Goal: Task Accomplishment & Management: Complete application form

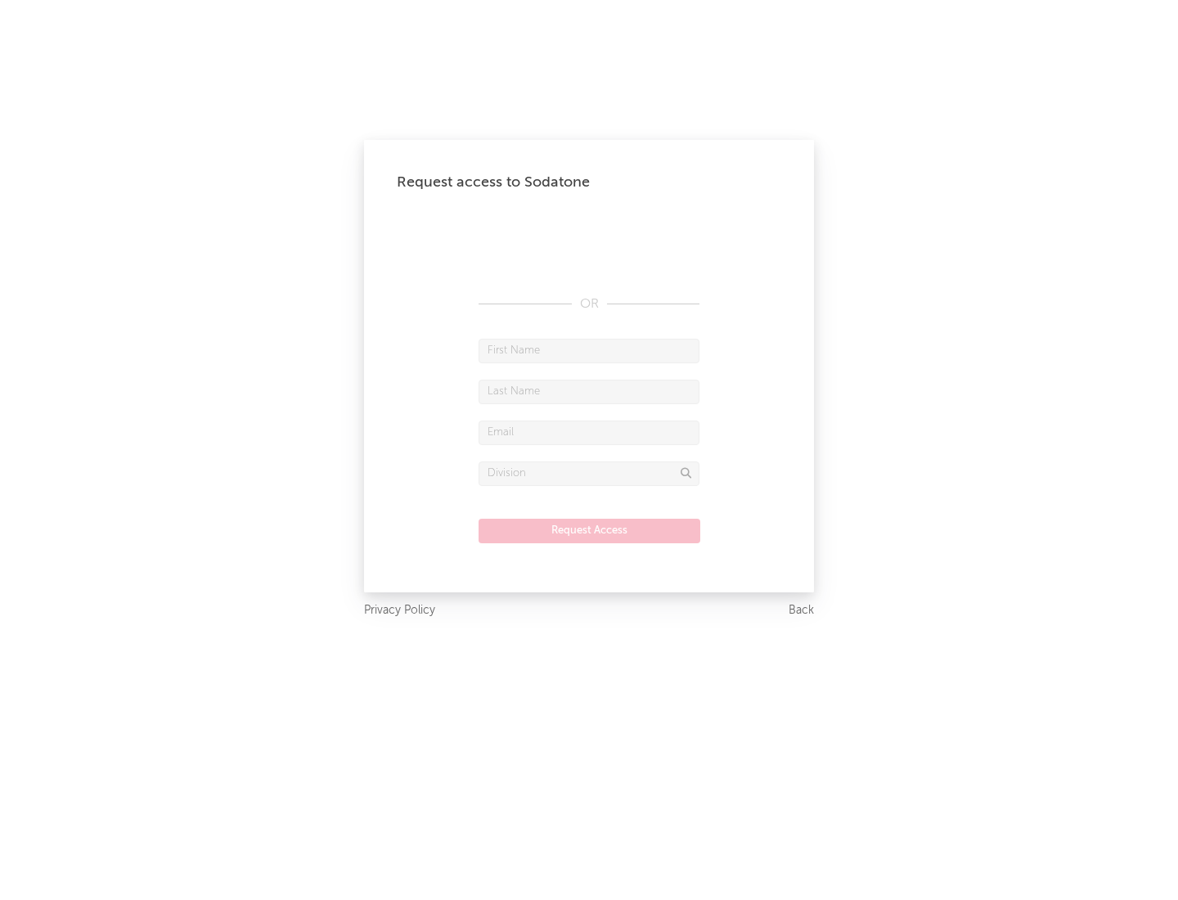
click at [589, 350] on input "text" at bounding box center [589, 351] width 221 height 25
type input "[PERSON_NAME]"
click at [589, 391] on input "text" at bounding box center [589, 392] width 221 height 25
type input "[PERSON_NAME]"
click at [589, 432] on input "text" at bounding box center [589, 433] width 221 height 25
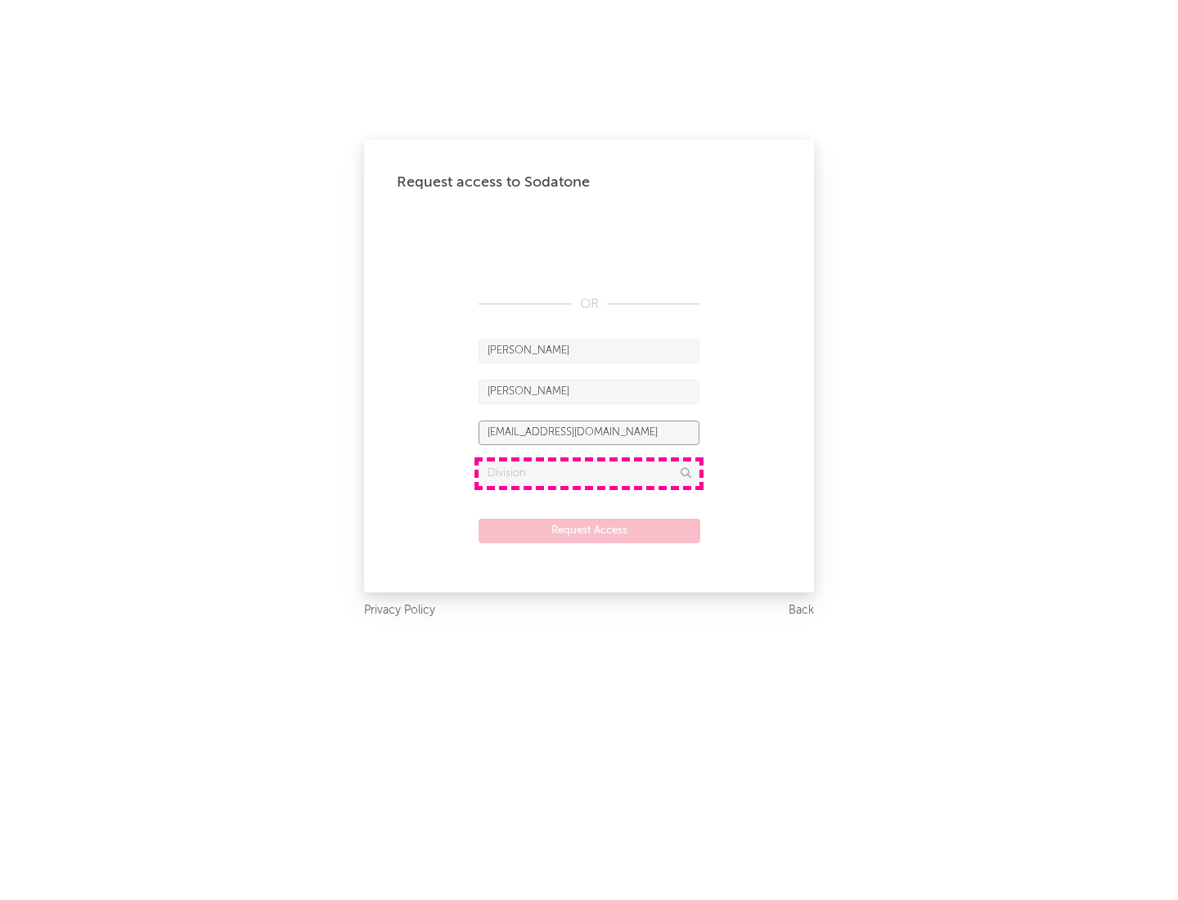
type input "[EMAIL_ADDRESS][DOMAIN_NAME]"
click at [589, 473] on input "text" at bounding box center [589, 474] width 221 height 25
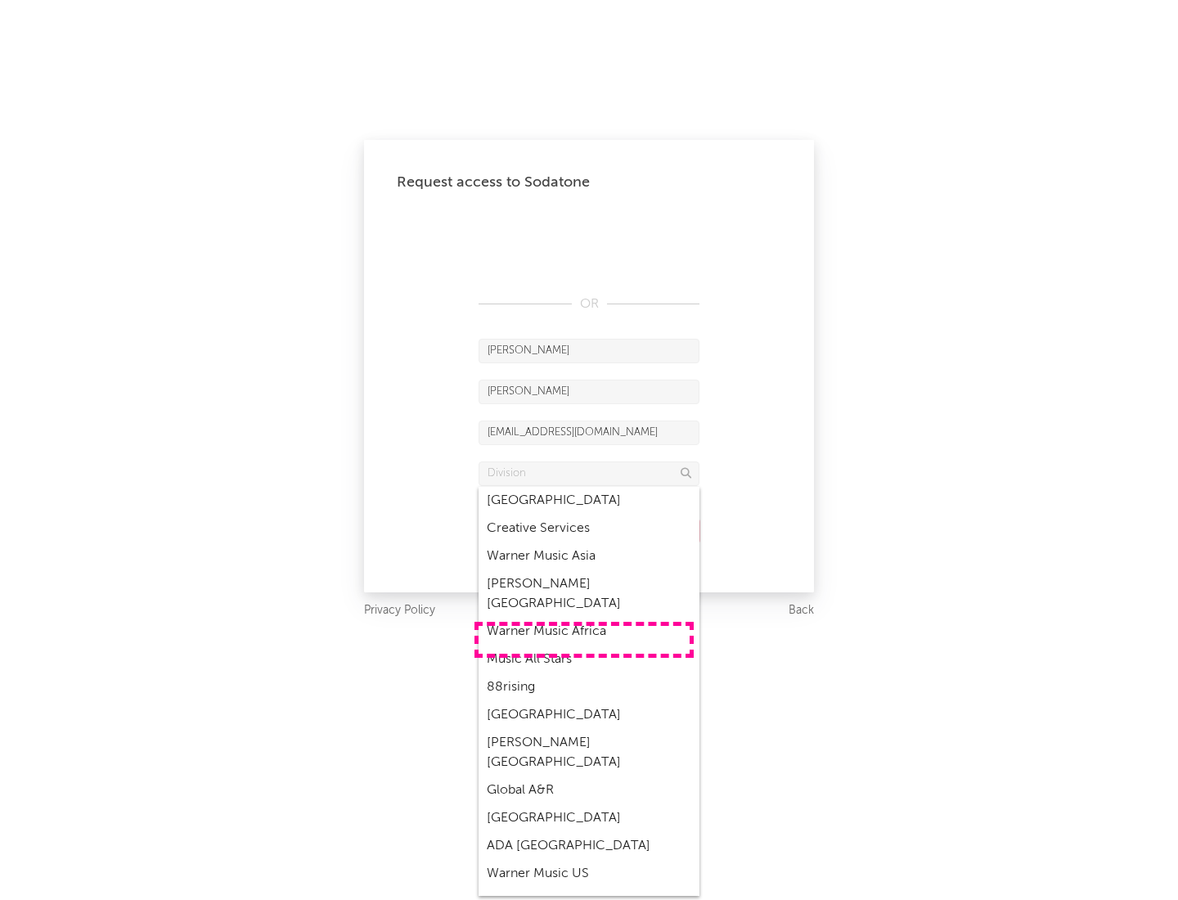
click at [584, 646] on div "Music All Stars" at bounding box center [589, 660] width 221 height 28
type input "Music All Stars"
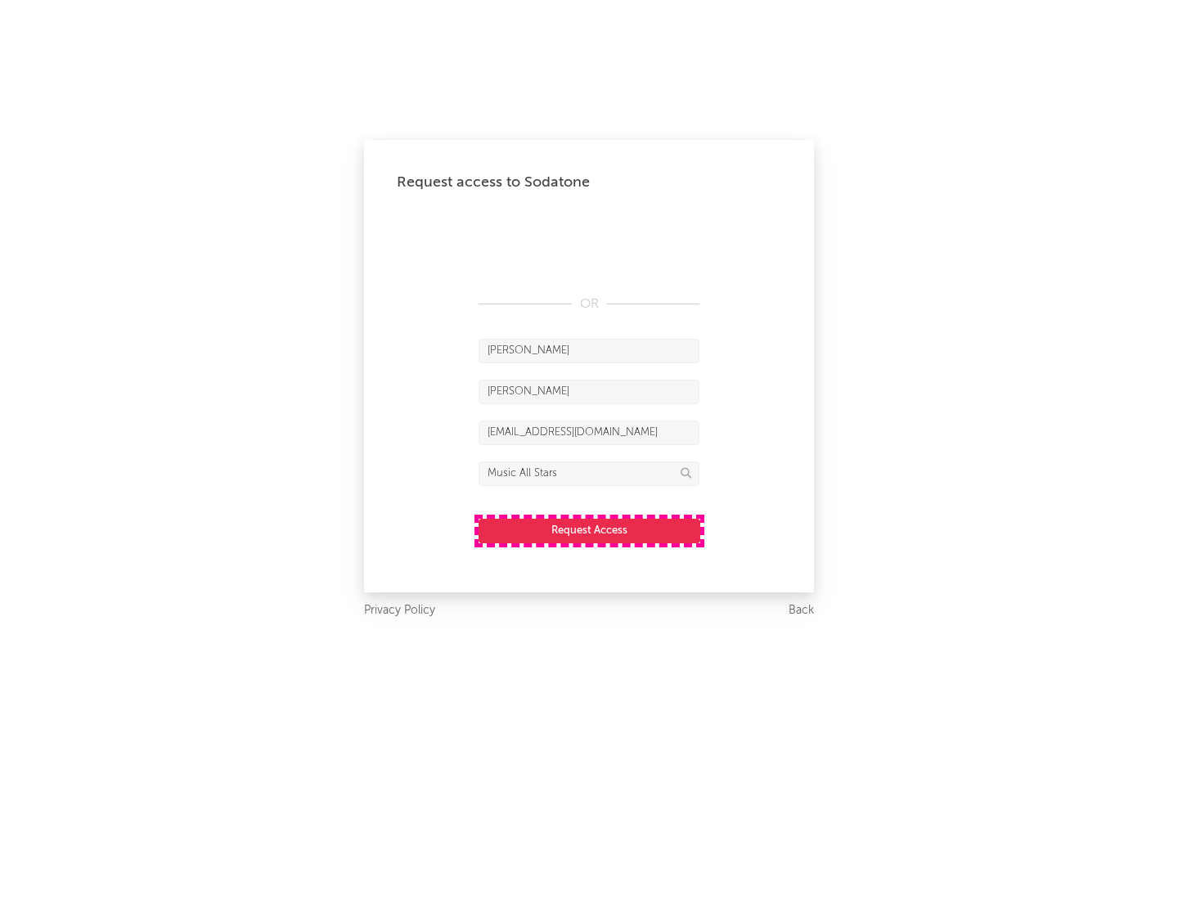
click at [589, 530] on button "Request Access" at bounding box center [590, 531] width 222 height 25
